Goal: Information Seeking & Learning: Learn about a topic

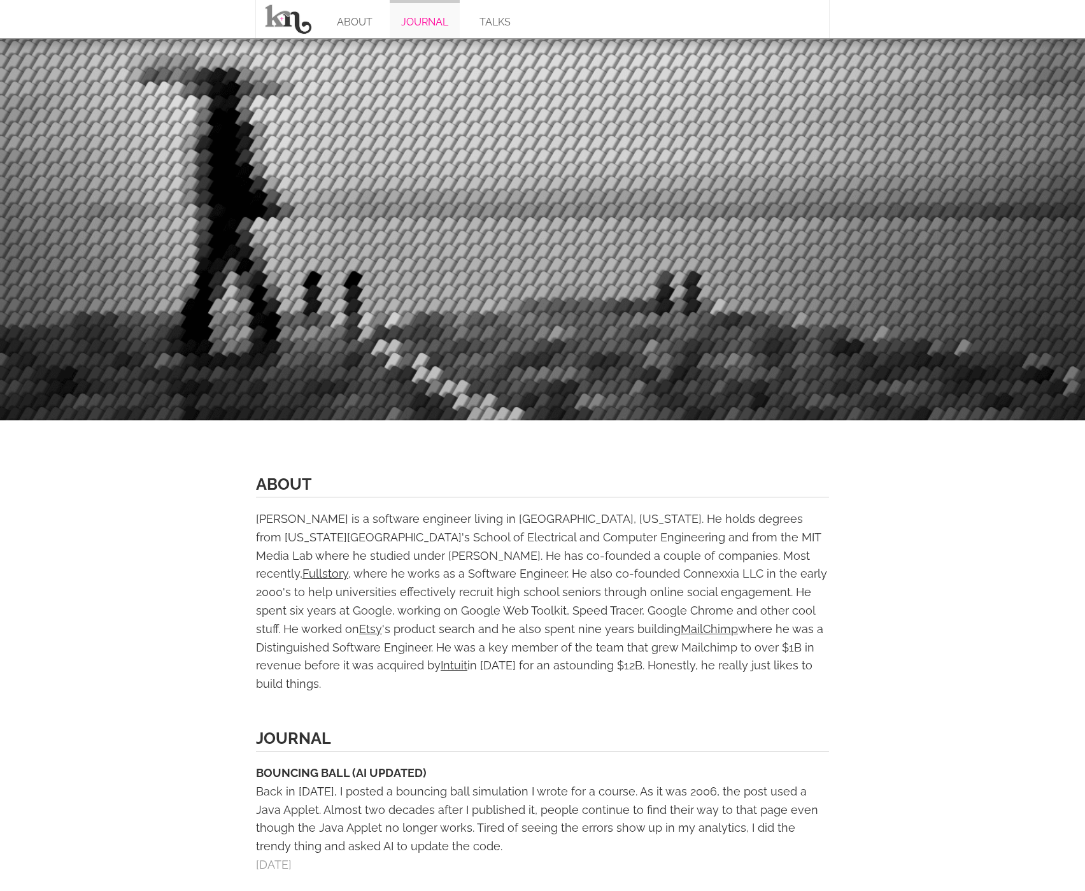
click at [434, 23] on link "JOURNAL" at bounding box center [425, 19] width 70 height 38
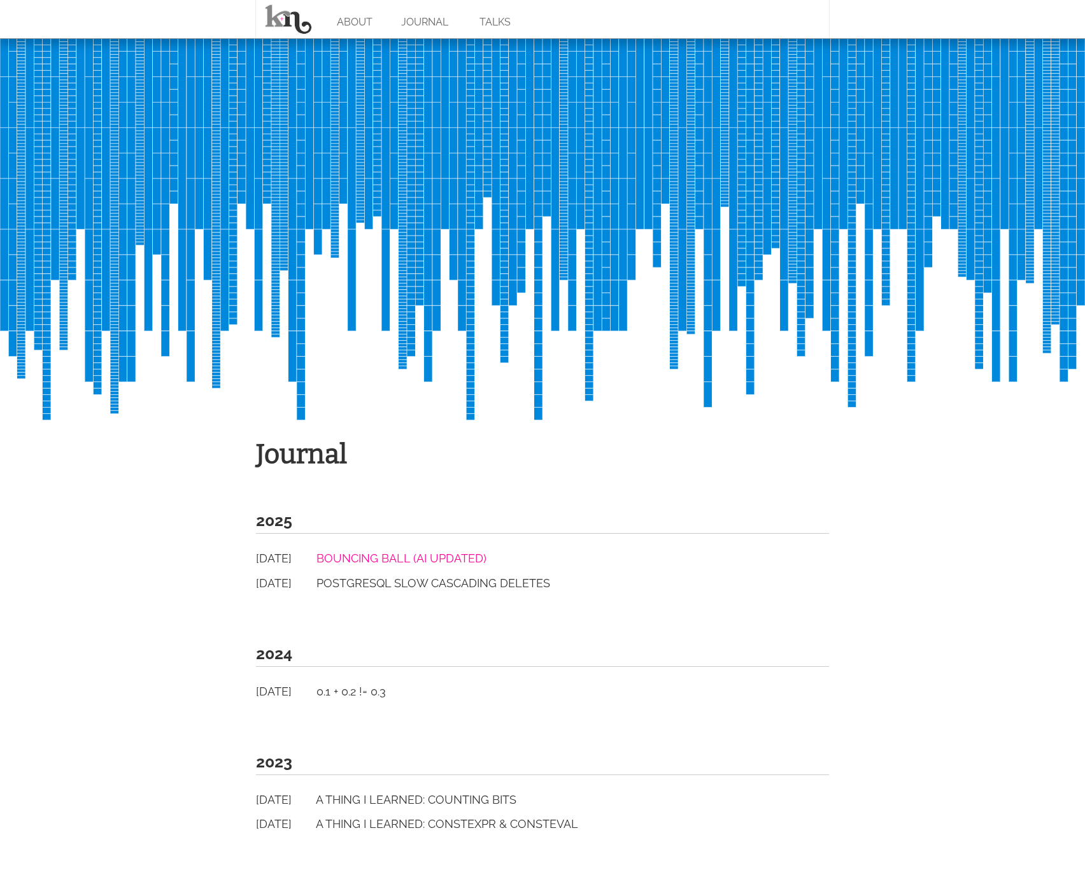
click at [420, 557] on link "Bouncing Ball (AI Updated)" at bounding box center [402, 558] width 170 height 13
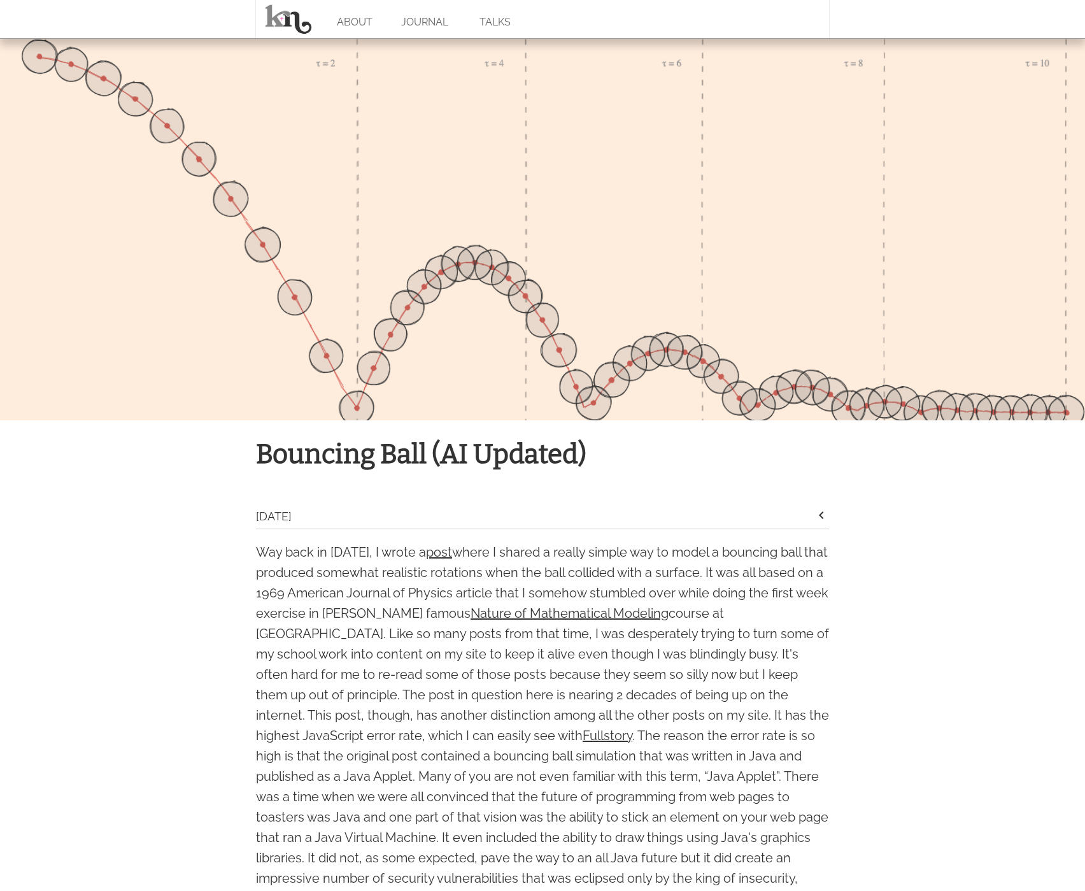
click at [307, 197] on div at bounding box center [542, 229] width 1085 height 382
